Goal: Communication & Community: Answer question/provide support

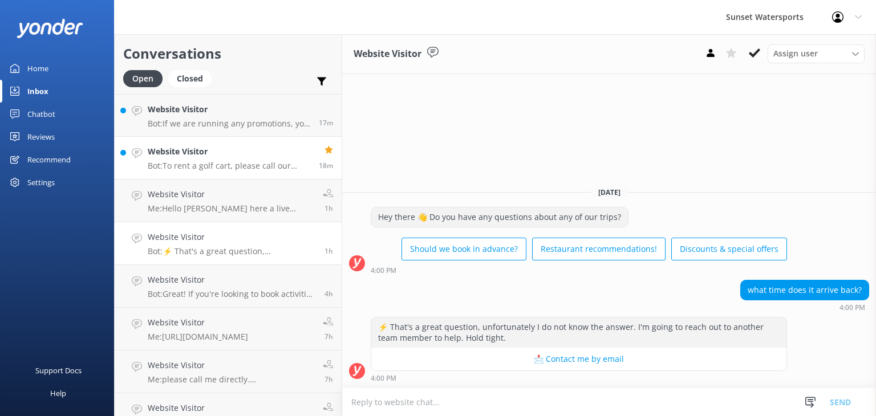
click at [207, 163] on p "Bot: To rent a golf cart, please call our office at [PHONE_NUMBER]. Reservation…" at bounding box center [229, 166] width 162 height 10
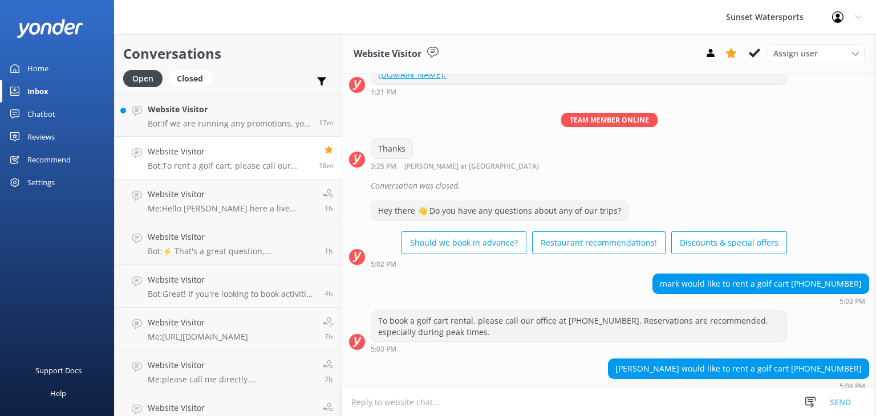
scroll to position [790, 0]
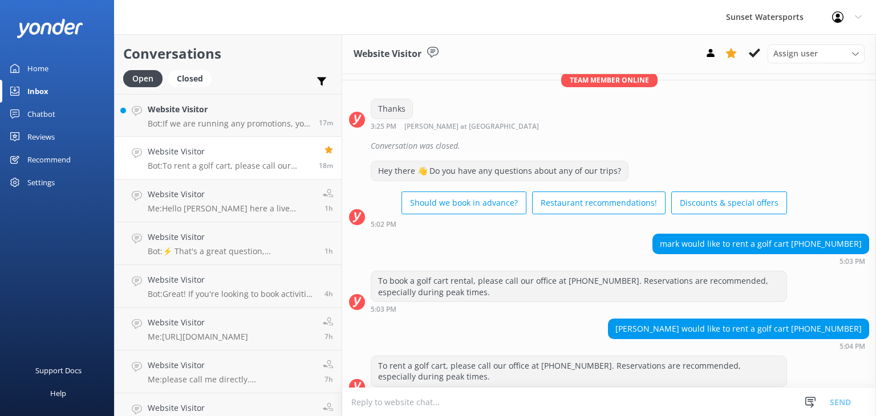
click at [380, 397] on textarea at bounding box center [609, 402] width 534 height 28
type textarea "anyone get it yet"
click at [247, 107] on h4 "Website Visitor" at bounding box center [229, 109] width 162 height 13
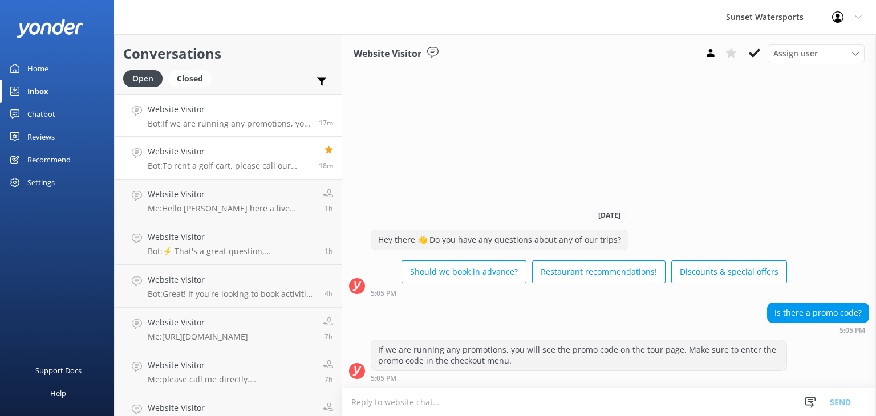
click at [208, 166] on p "Bot: To rent a golf cart, please call our office at [PHONE_NUMBER]. Reservation…" at bounding box center [229, 166] width 162 height 10
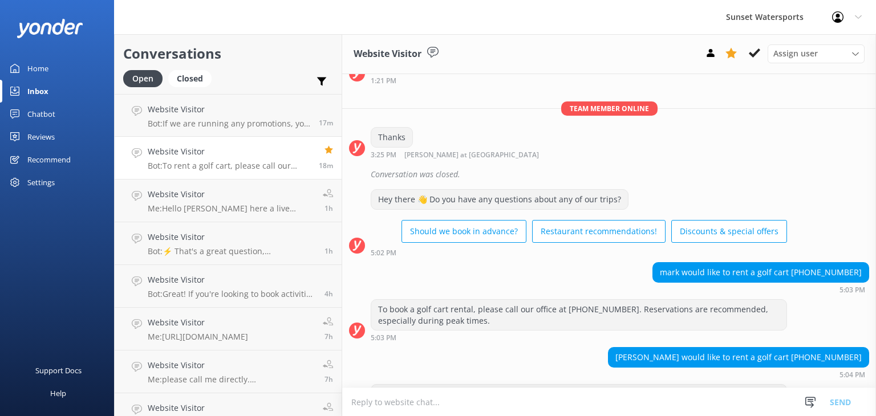
scroll to position [790, 0]
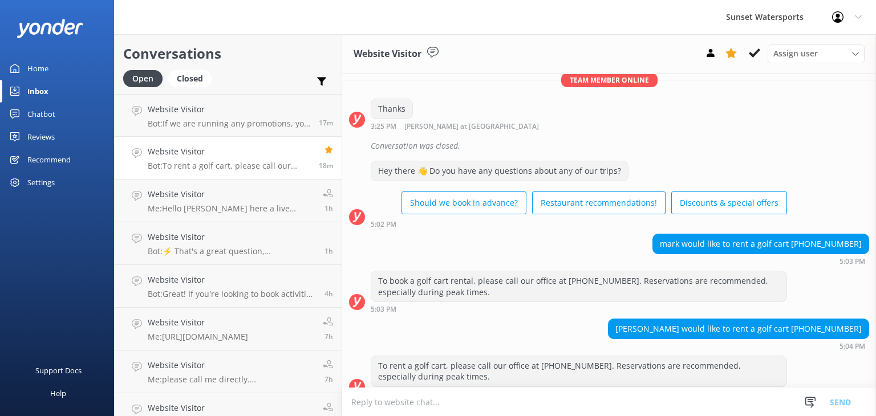
click at [394, 404] on textarea at bounding box center [609, 402] width 534 height 28
type textarea "o"
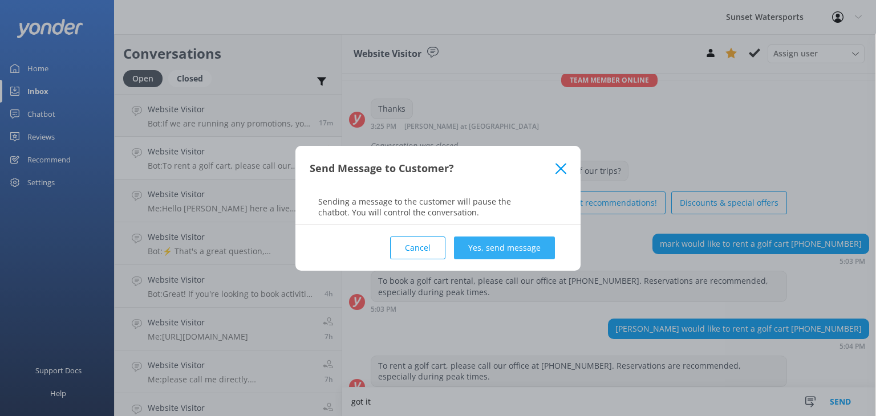
type textarea "got it"
click at [467, 244] on button "Yes, send message" at bounding box center [504, 248] width 101 height 23
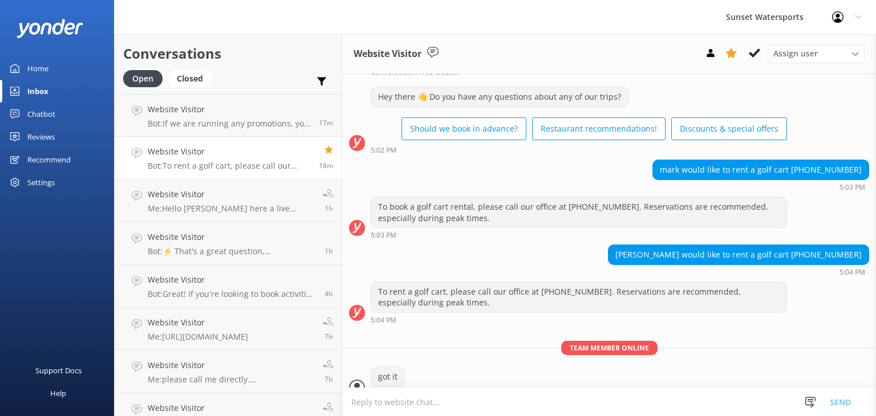
scroll to position [864, 0]
